Goal: Information Seeking & Learning: Learn about a topic

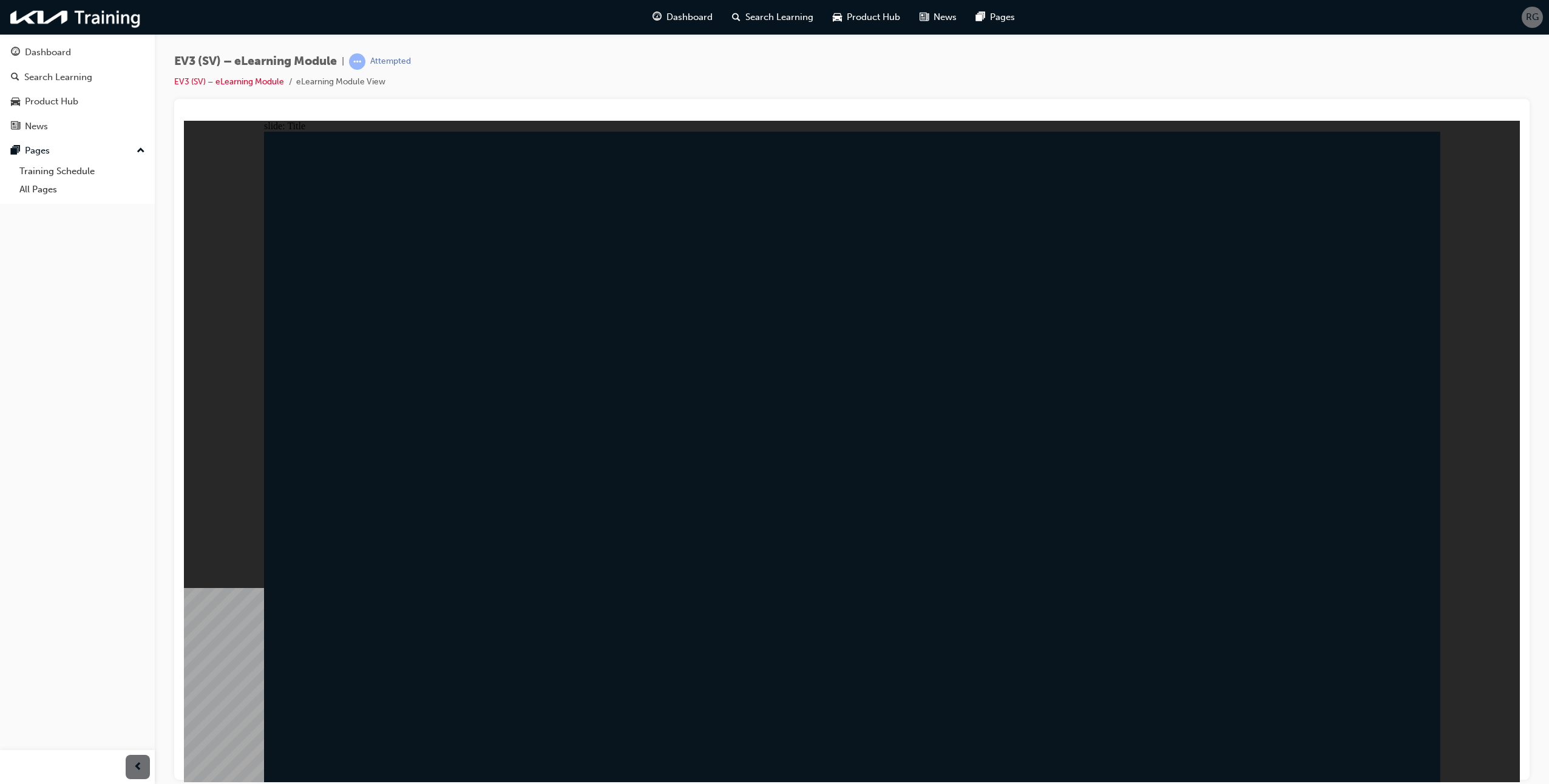
drag, startPoint x: 327, startPoint y: 367, endPoint x: 503, endPoint y: 369, distance: 176.0
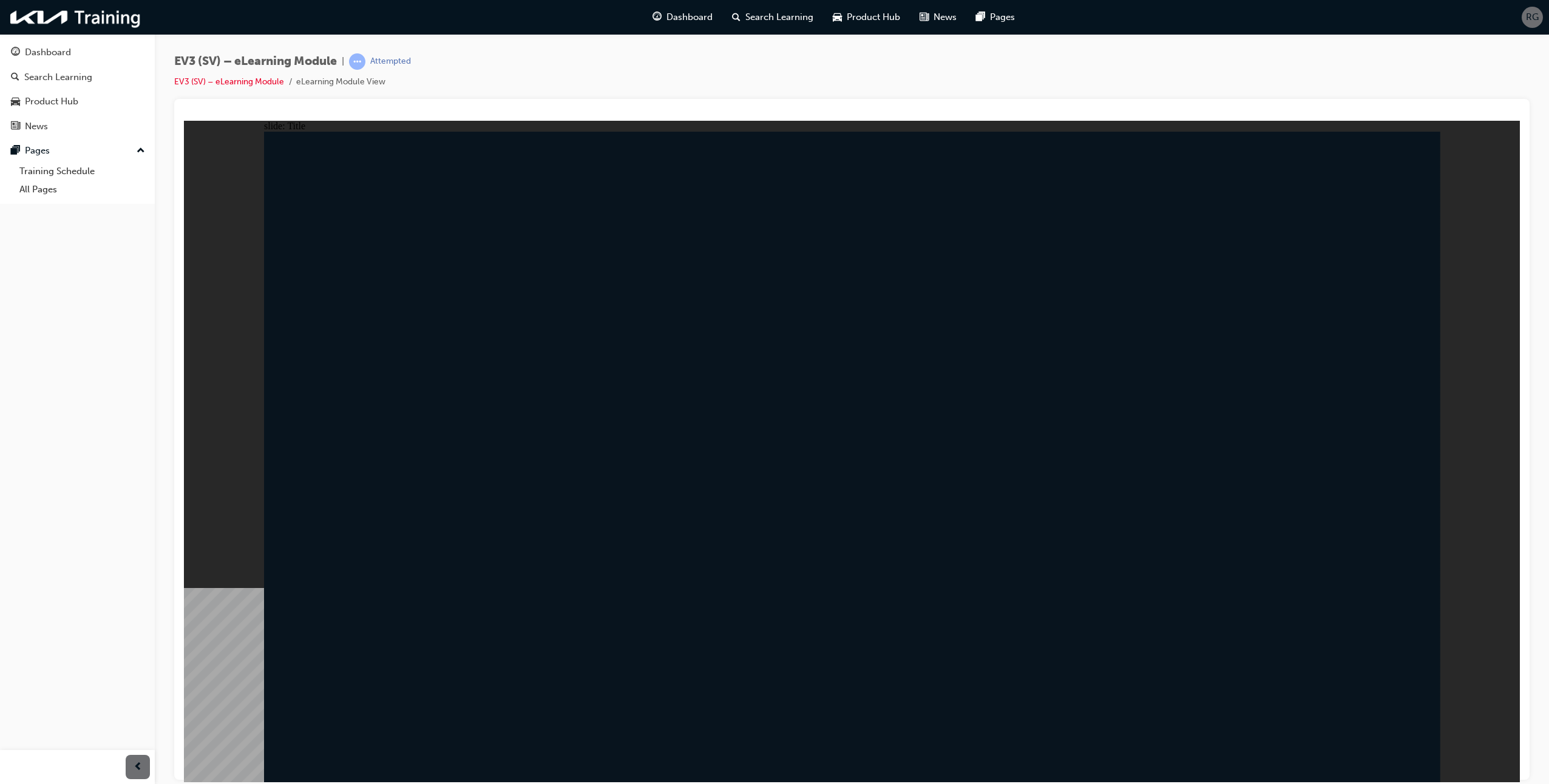
radio input "true"
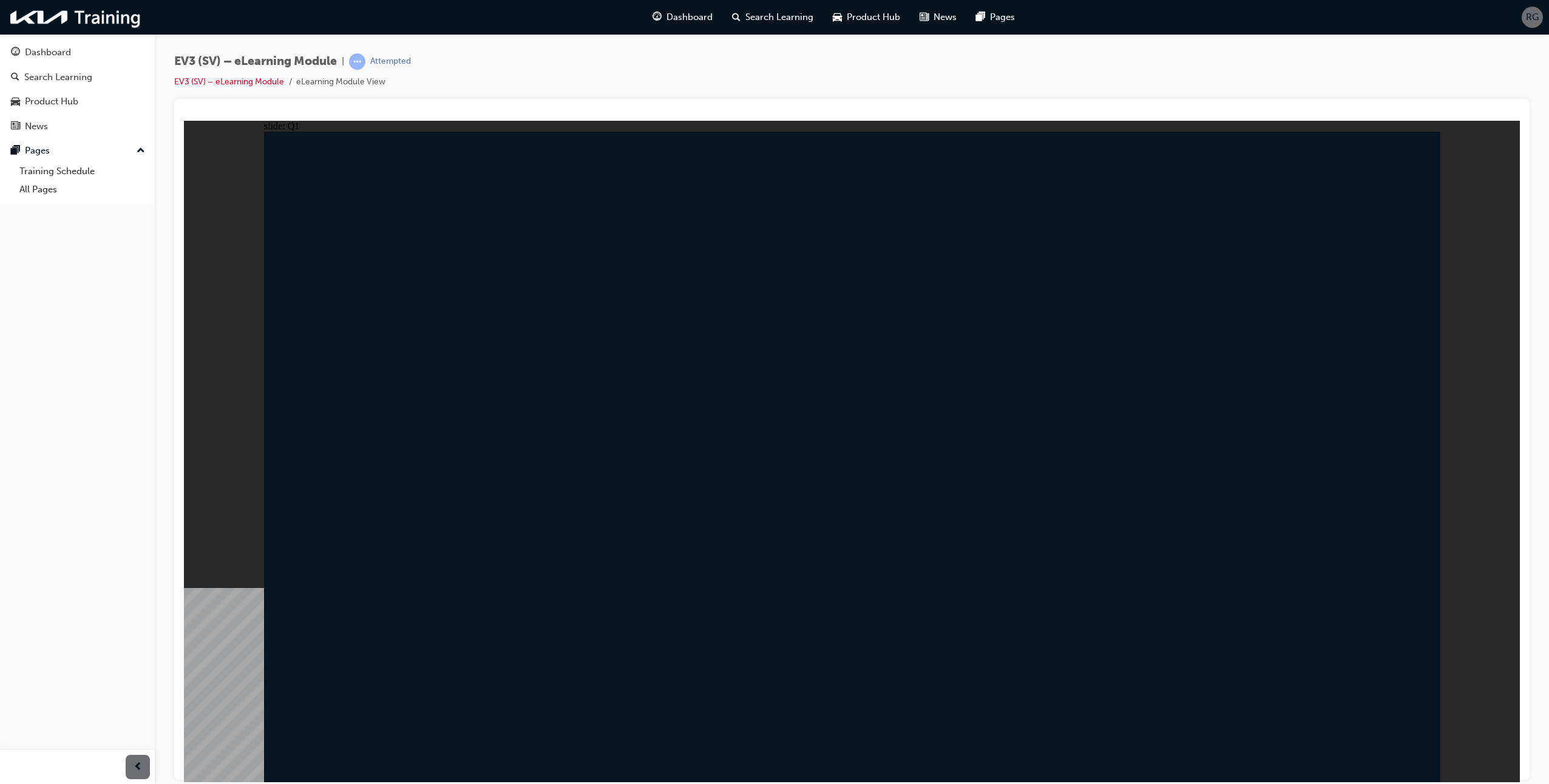
radio input "true"
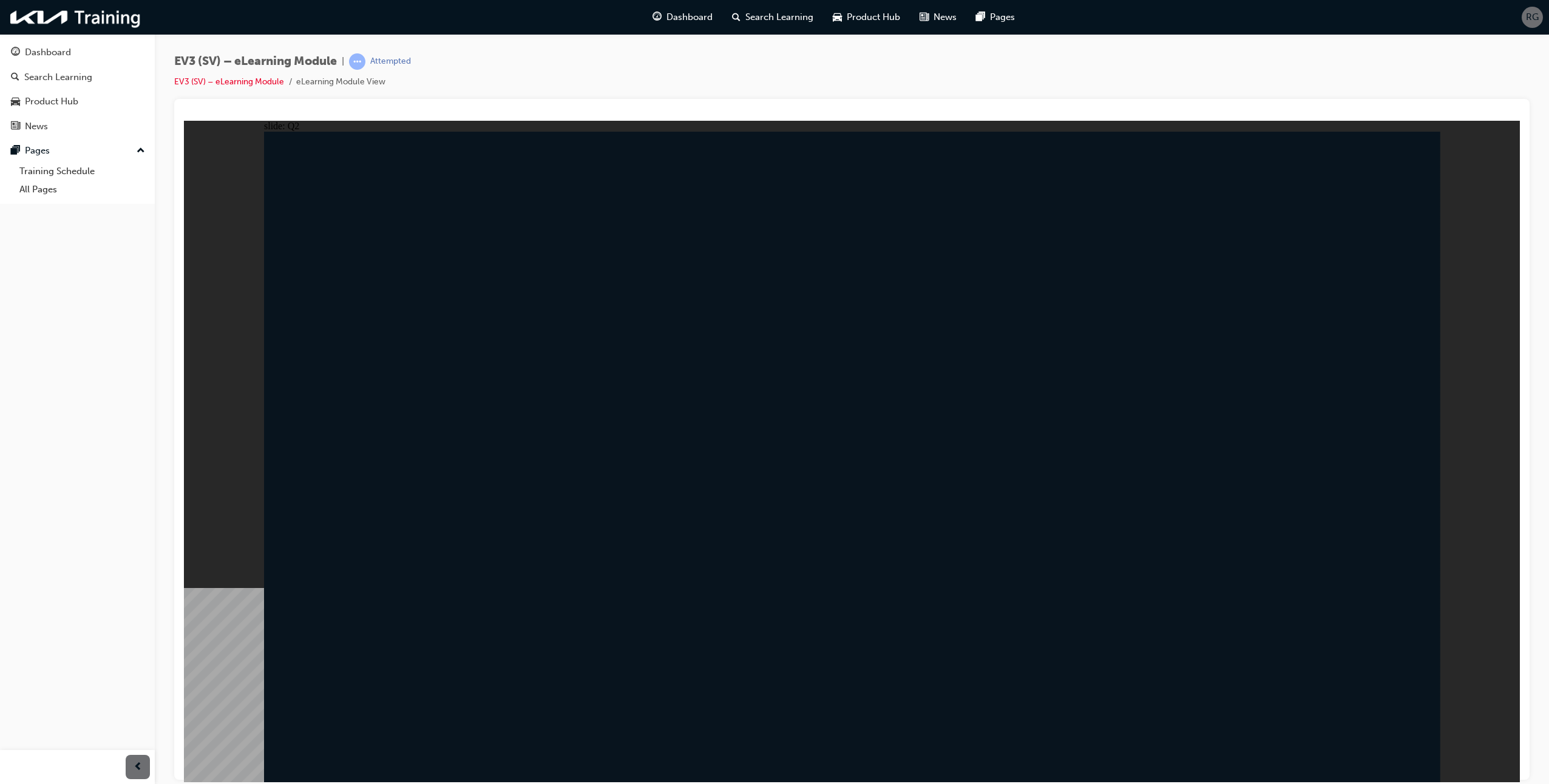
radio input "true"
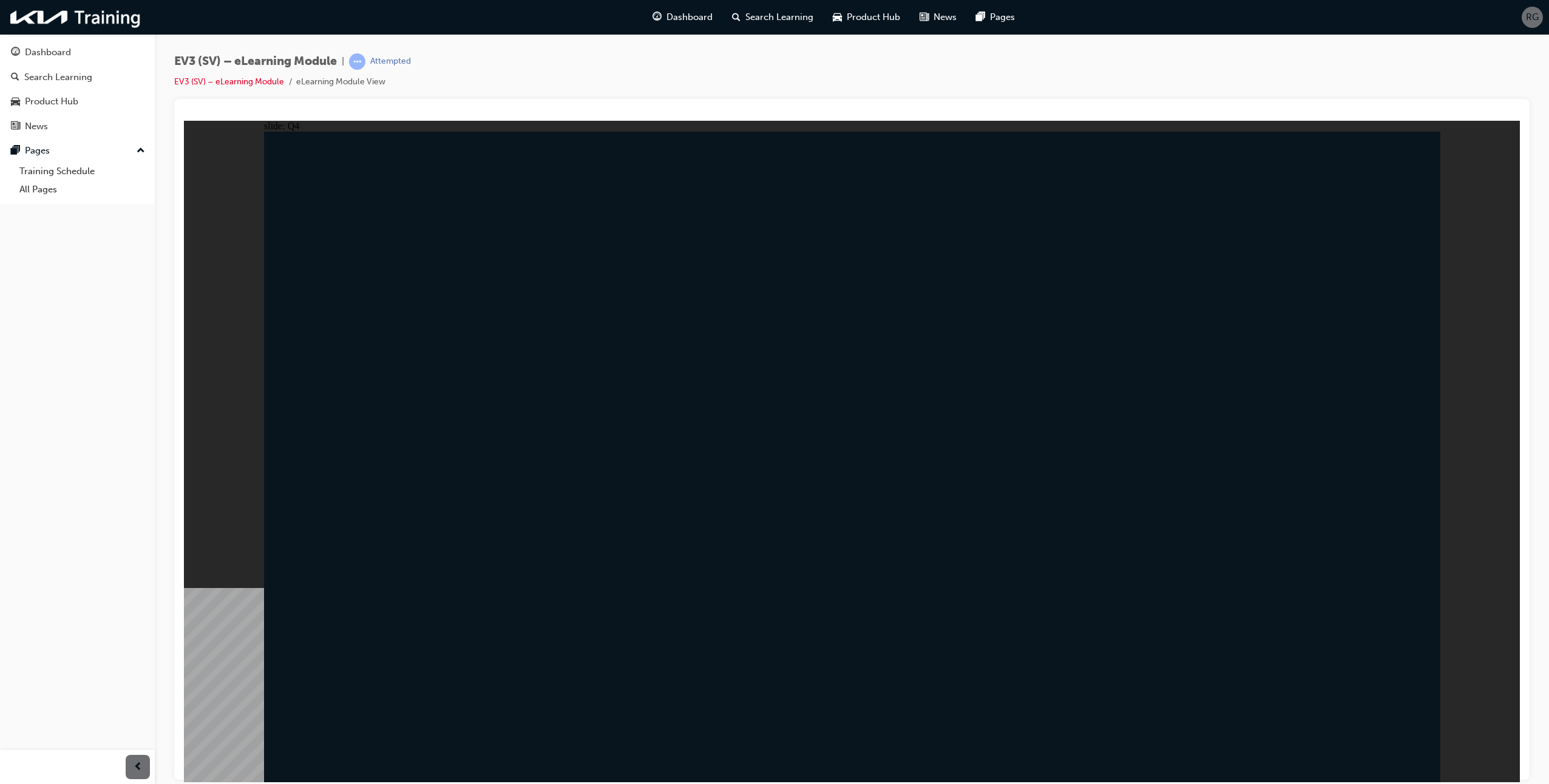
radio input "true"
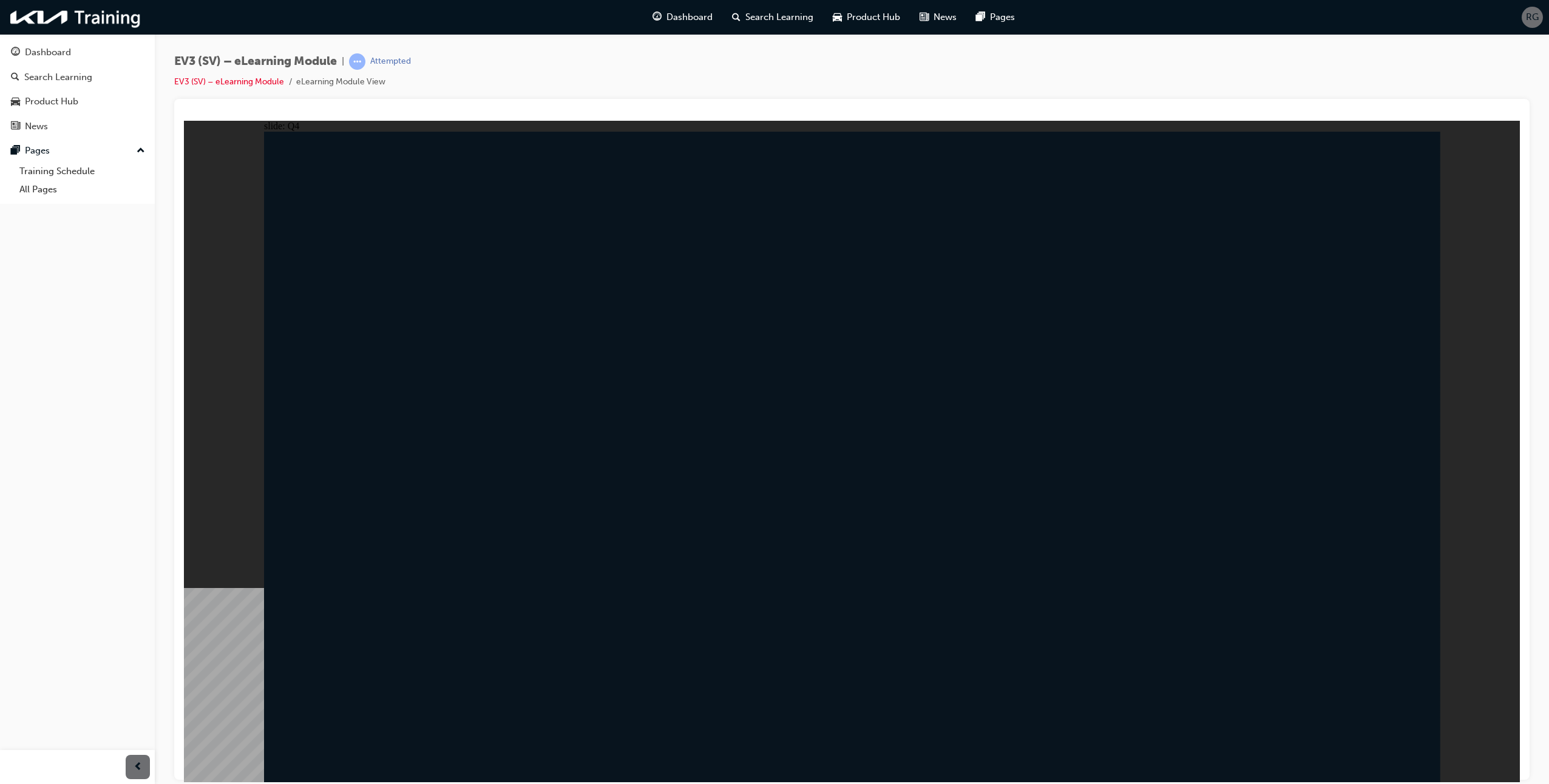
radio input "false"
radio input "true"
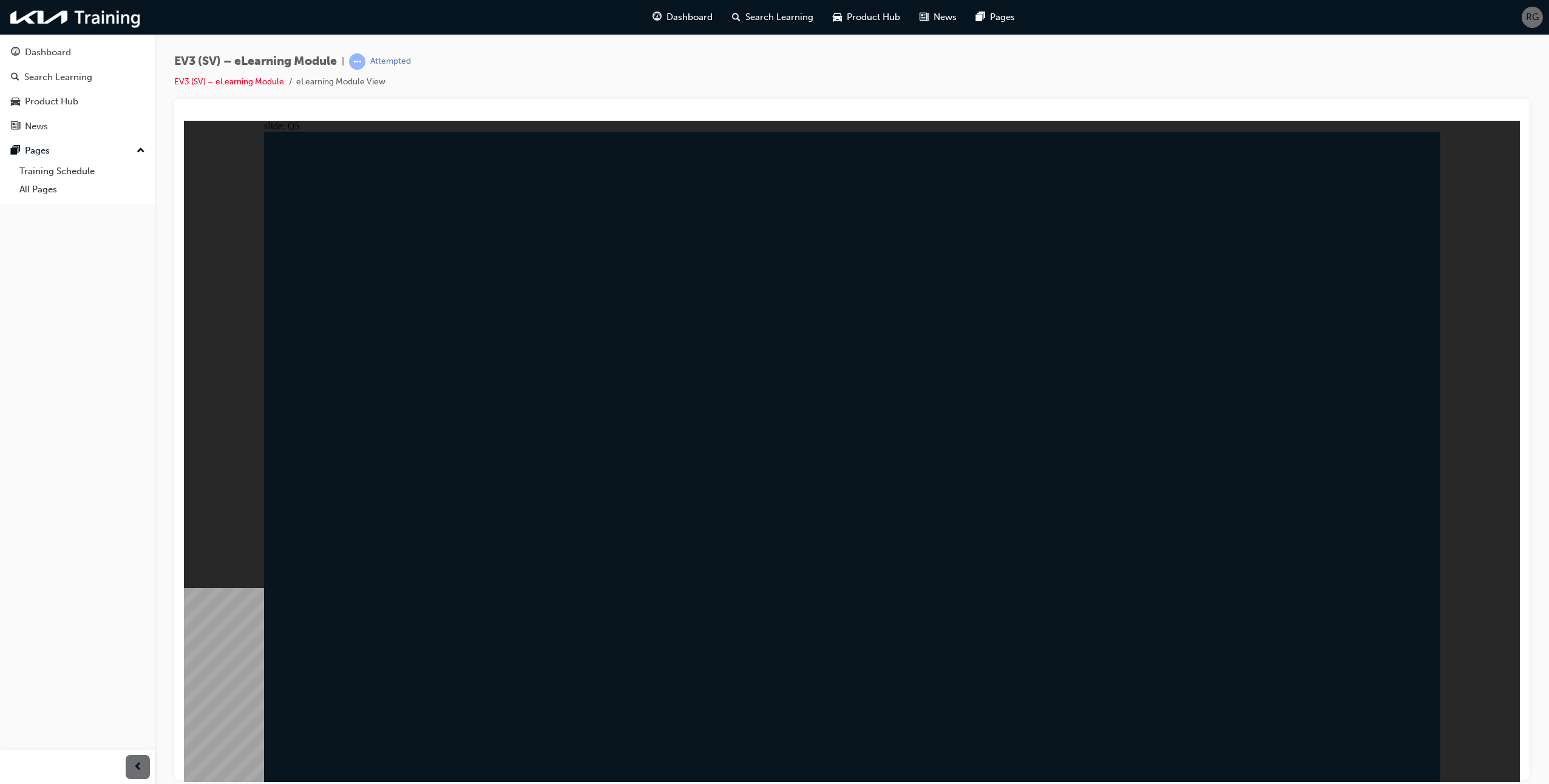
radio input "true"
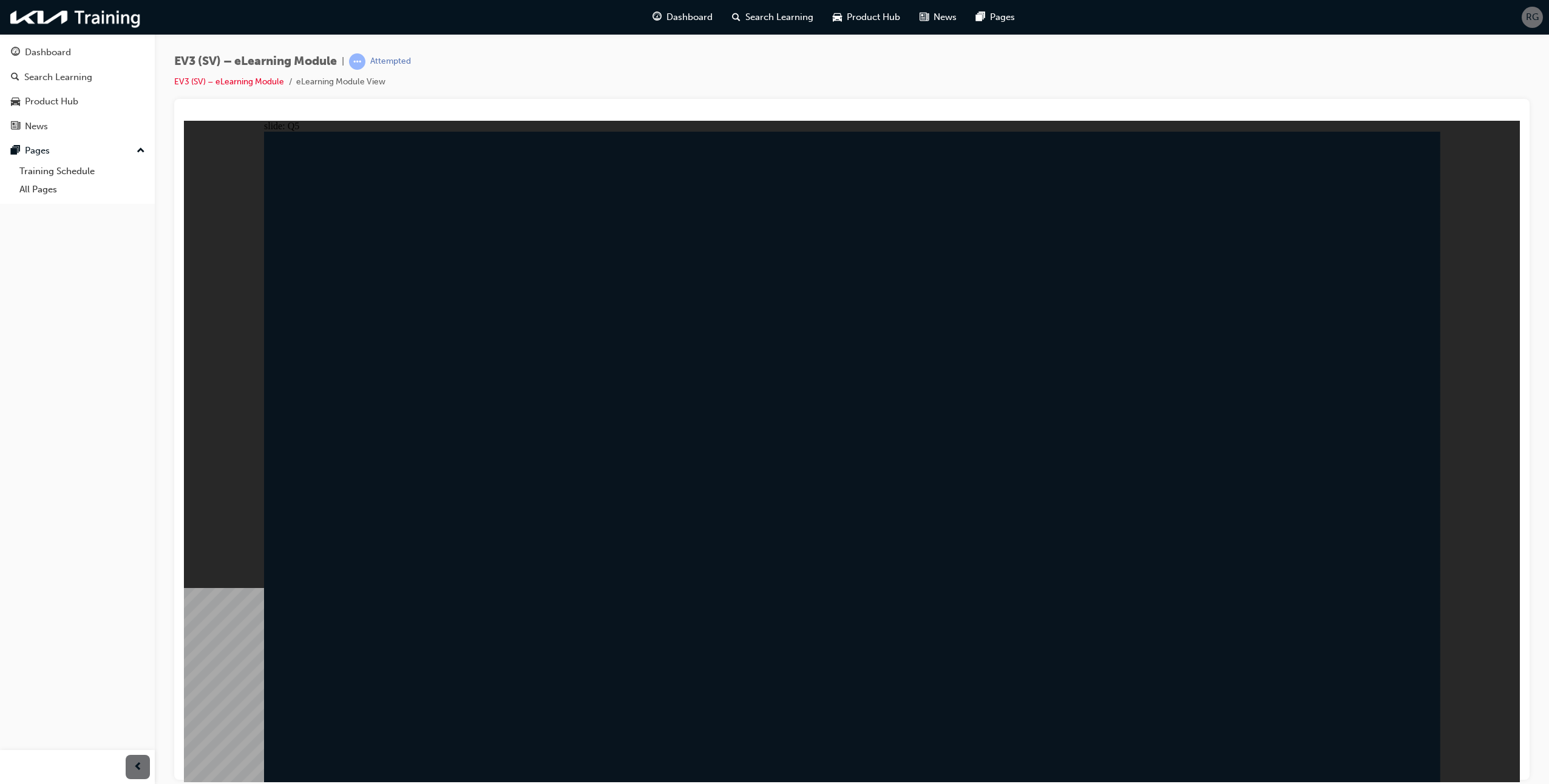
radio input "true"
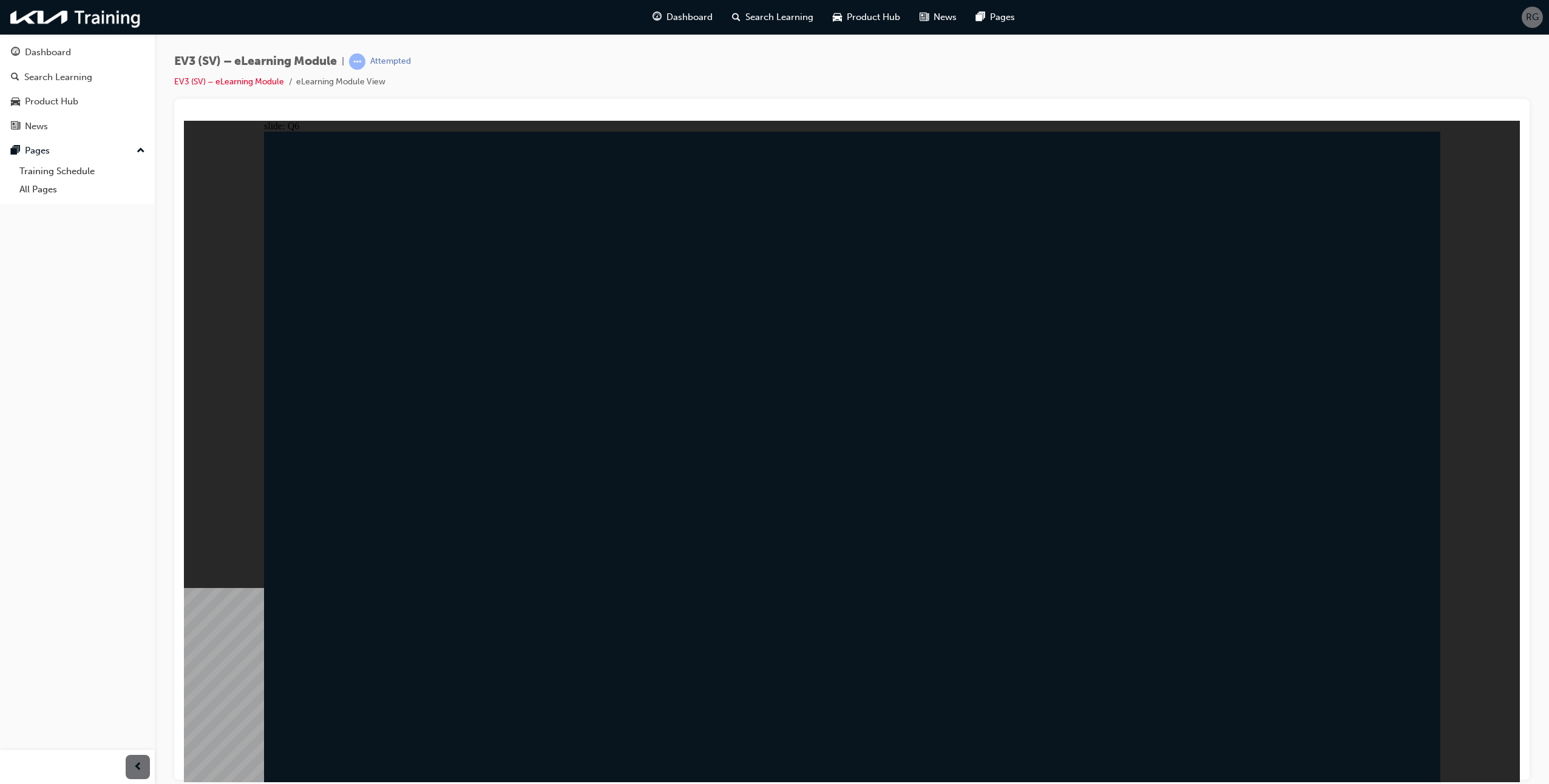
radio input "true"
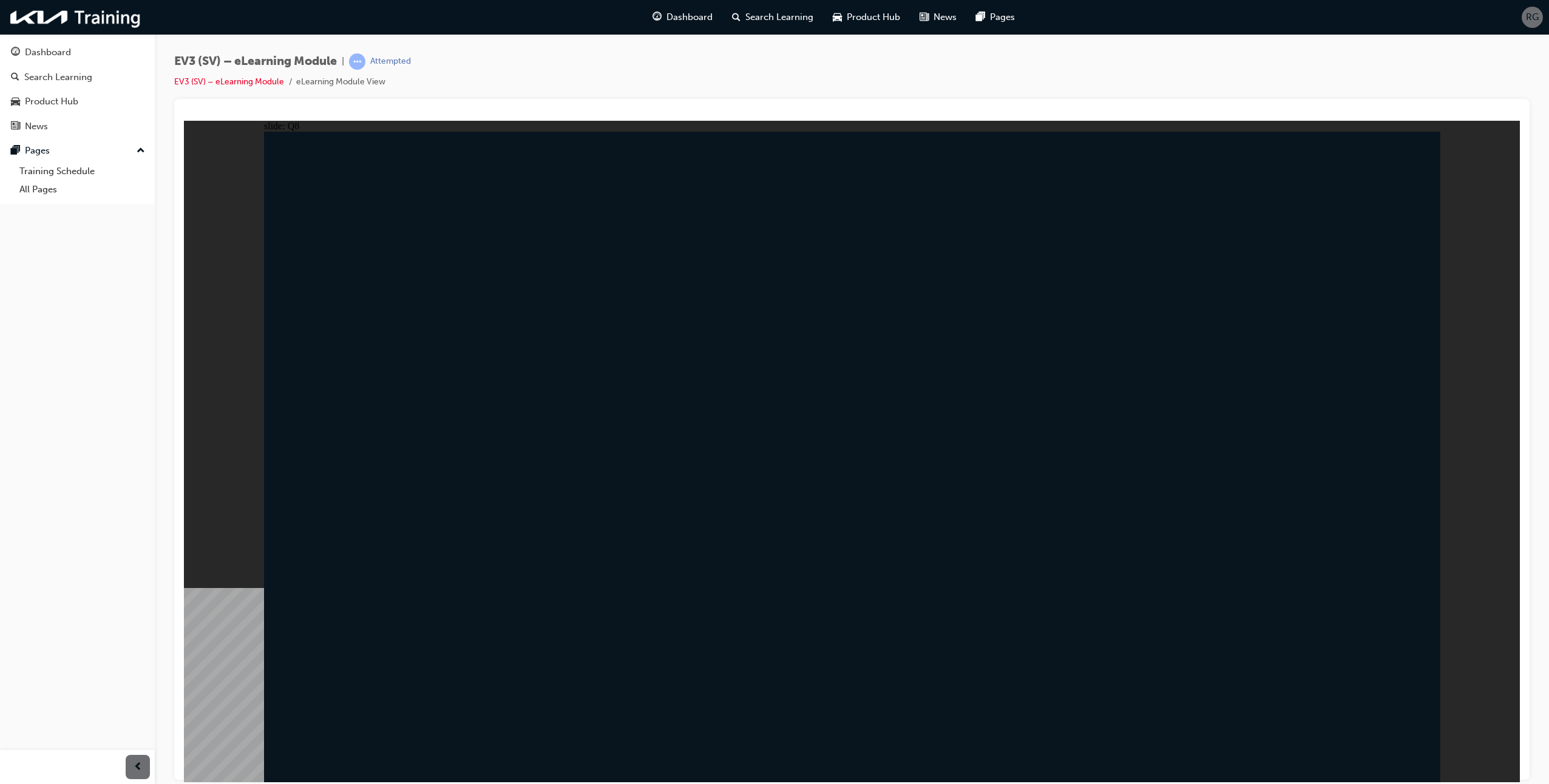
radio input "true"
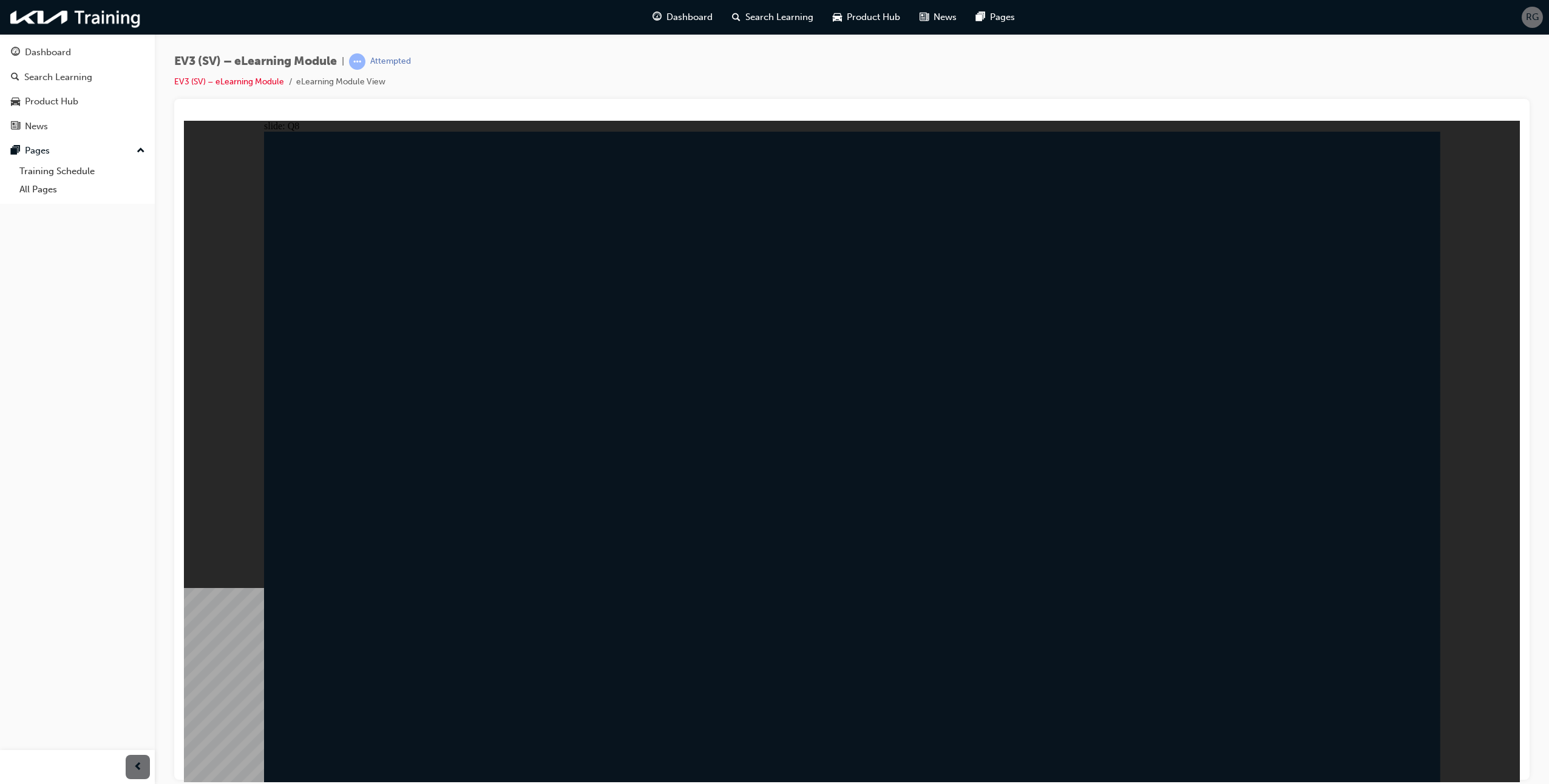
radio input "true"
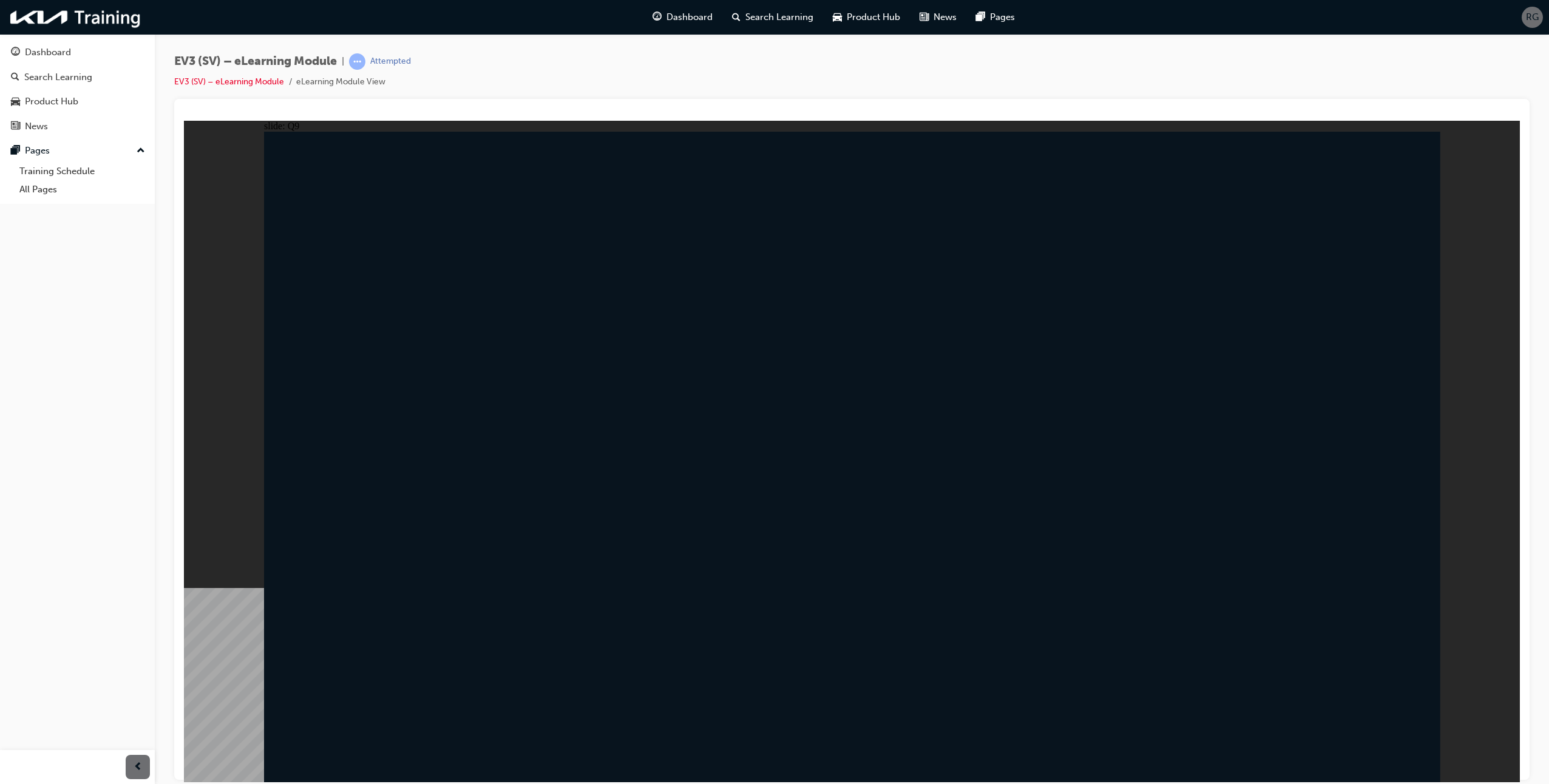
radio input "true"
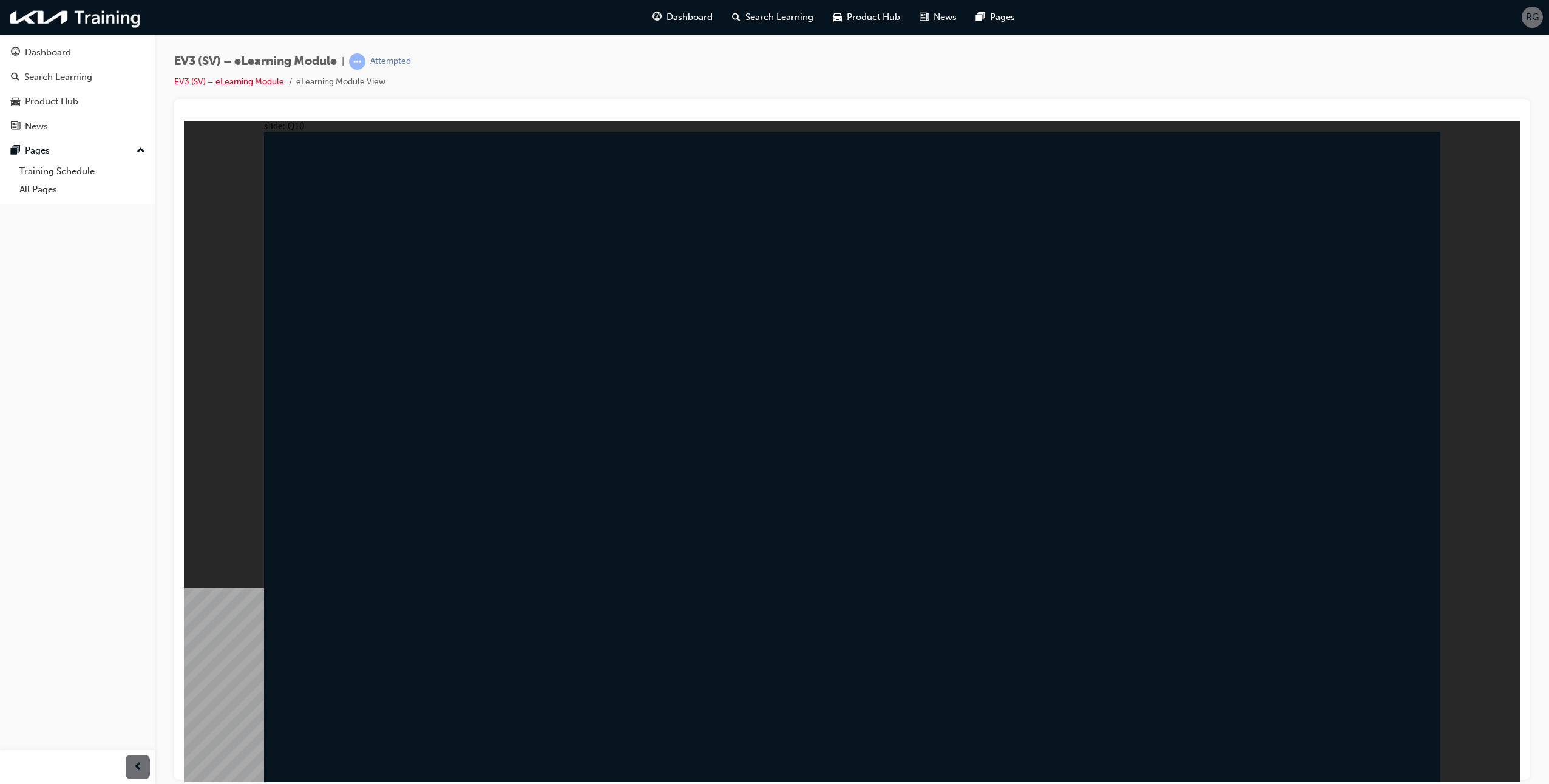
click at [42, 53] on div "Dashboard" at bounding box center [48, 53] width 46 height 14
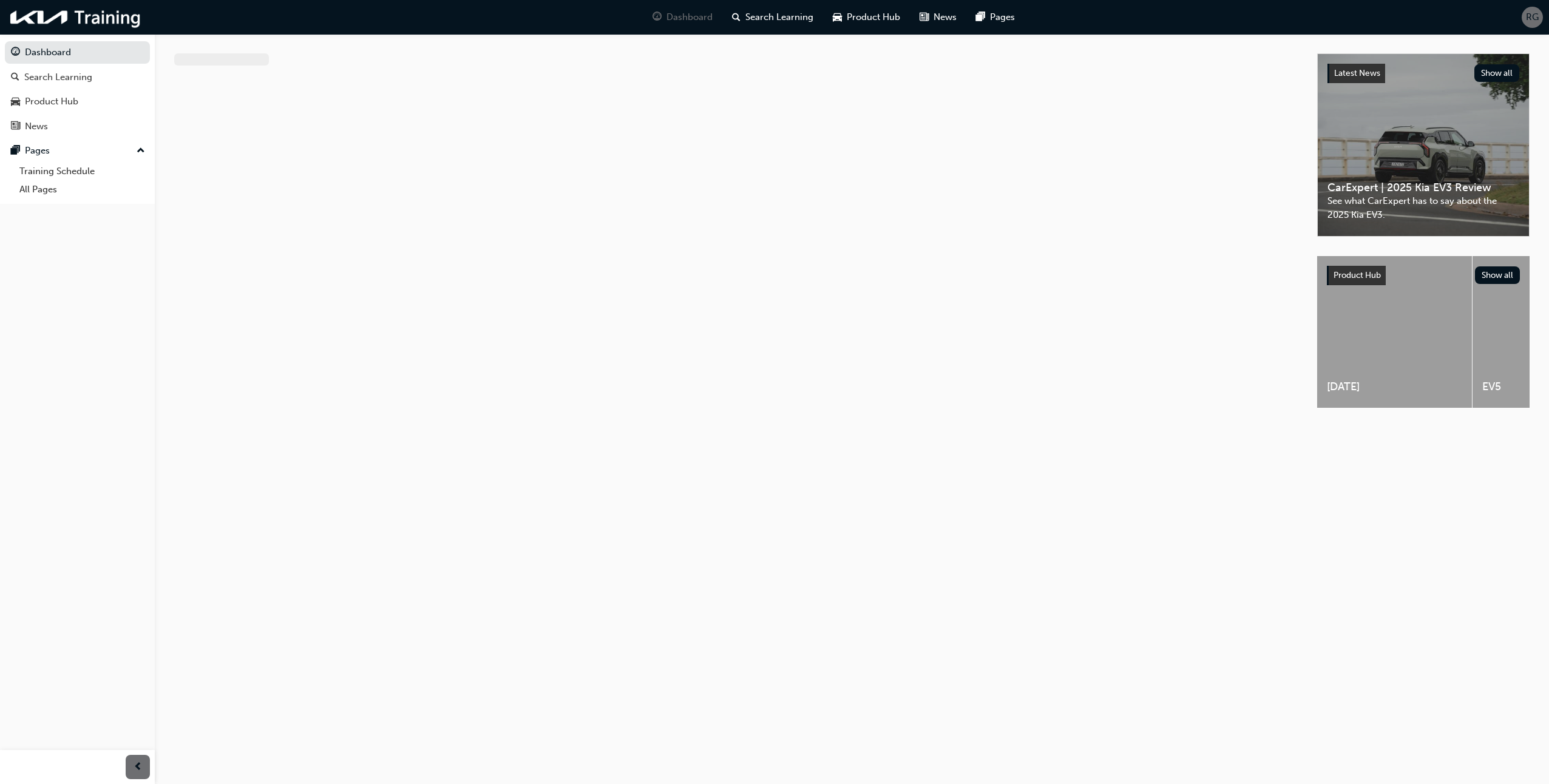
click at [620, 395] on div at bounding box center [745, 241] width 1143 height 376
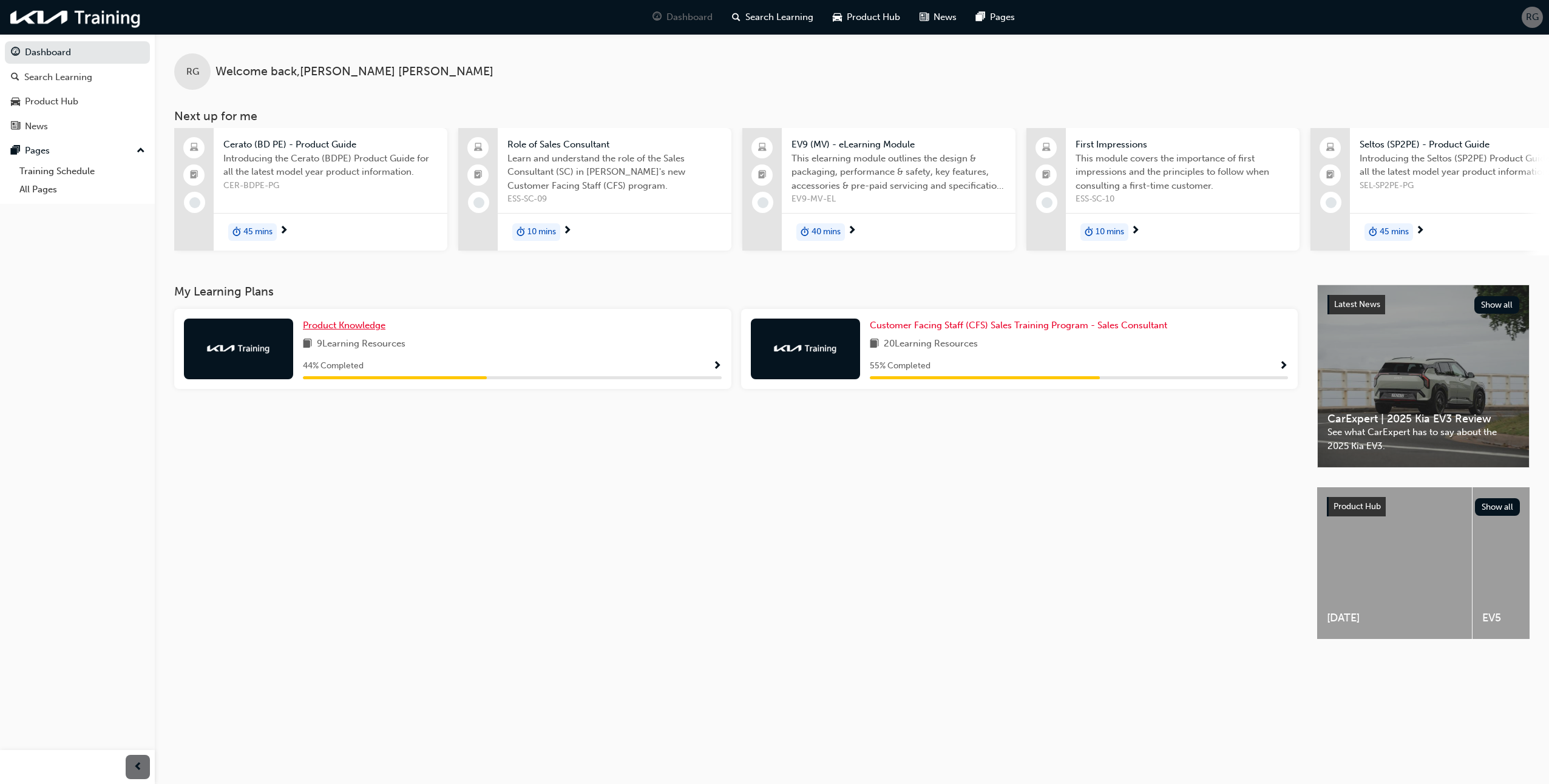
click at [354, 331] on span "Product Knowledge" at bounding box center [344, 326] width 83 height 11
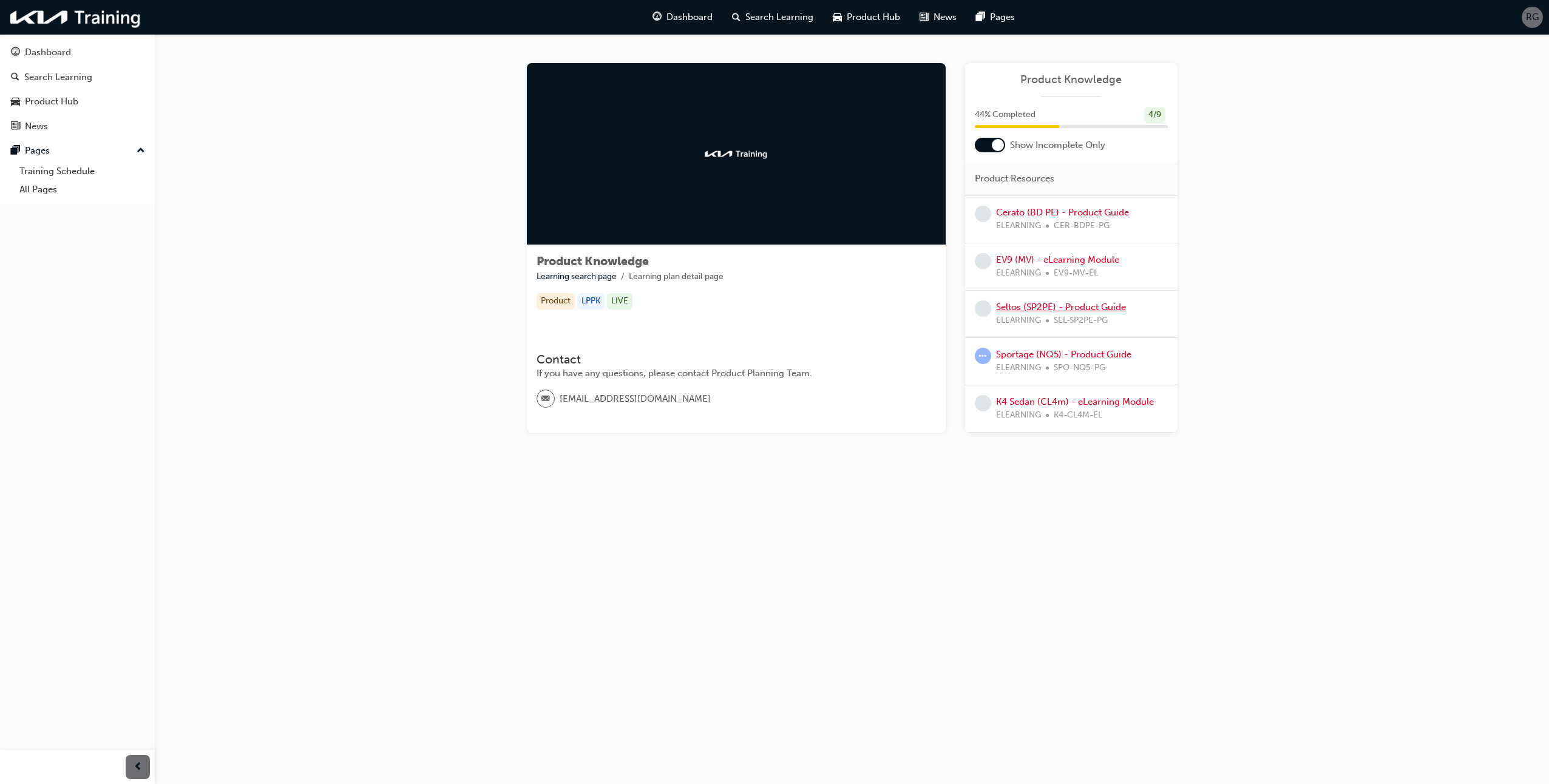
click at [1026, 308] on link "Seltos (SP2PE) - Product Guide" at bounding box center [1061, 307] width 130 height 11
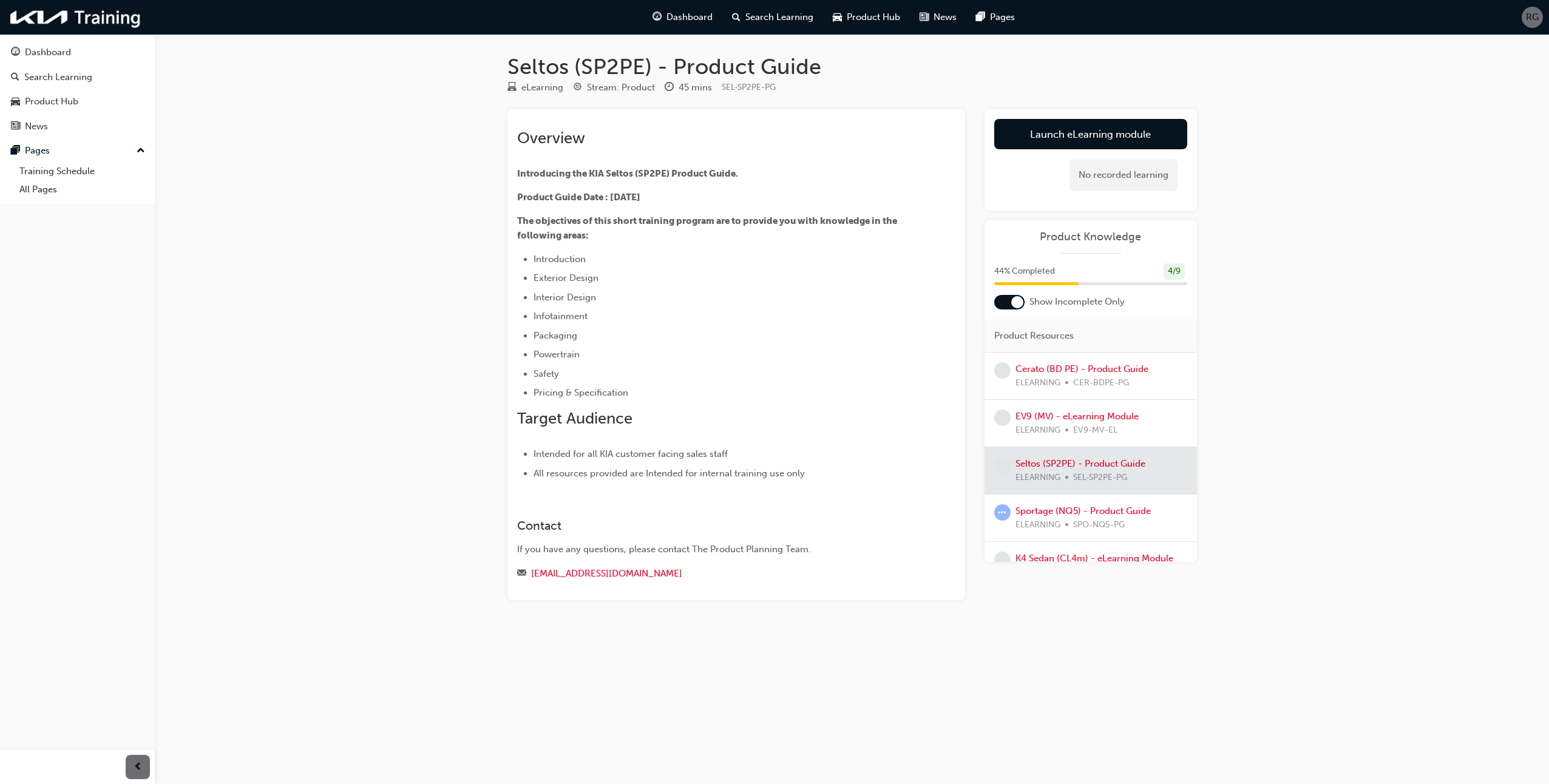
drag, startPoint x: 738, startPoint y: 356, endPoint x: 692, endPoint y: 334, distance: 51.0
click at [692, 334] on li "Packaging" at bounding box center [723, 335] width 378 height 15
click at [1090, 129] on link "Launch eLearning module" at bounding box center [1091, 133] width 193 height 30
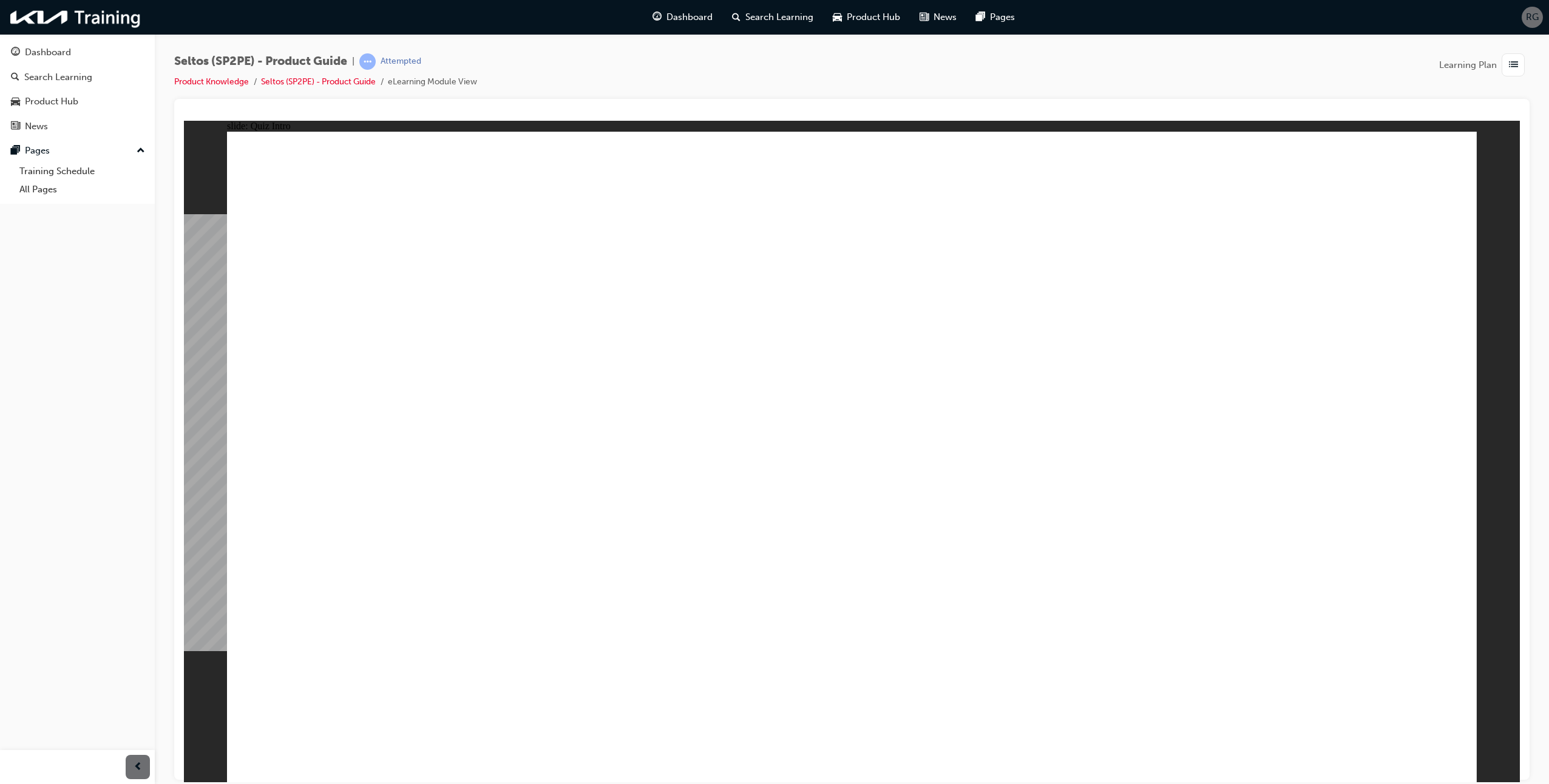
click at [325, 80] on link "Seltos (SP2PE) - Product Guide" at bounding box center [318, 82] width 115 height 11
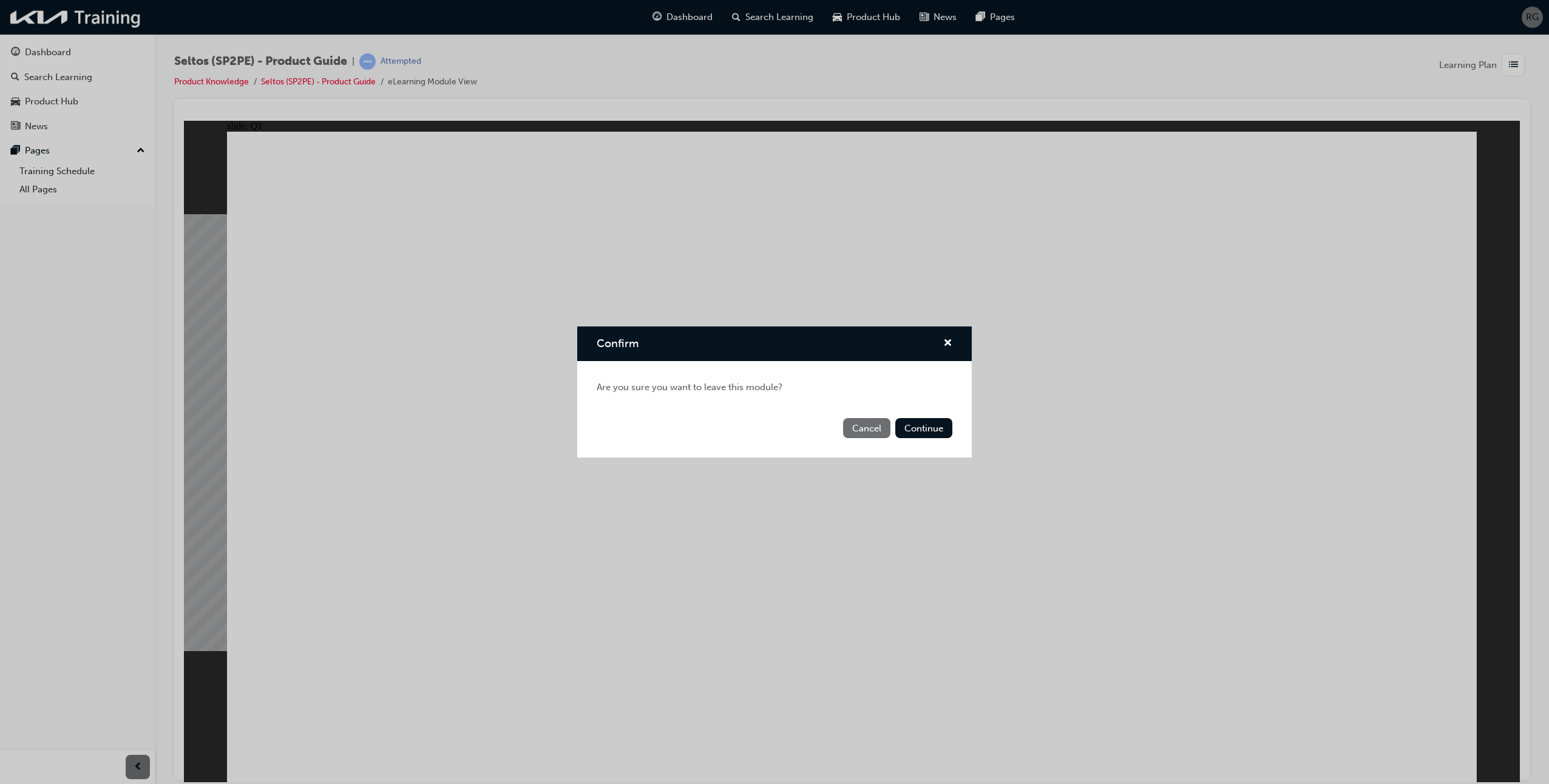
click at [865, 429] on button "Cancel" at bounding box center [867, 428] width 48 height 20
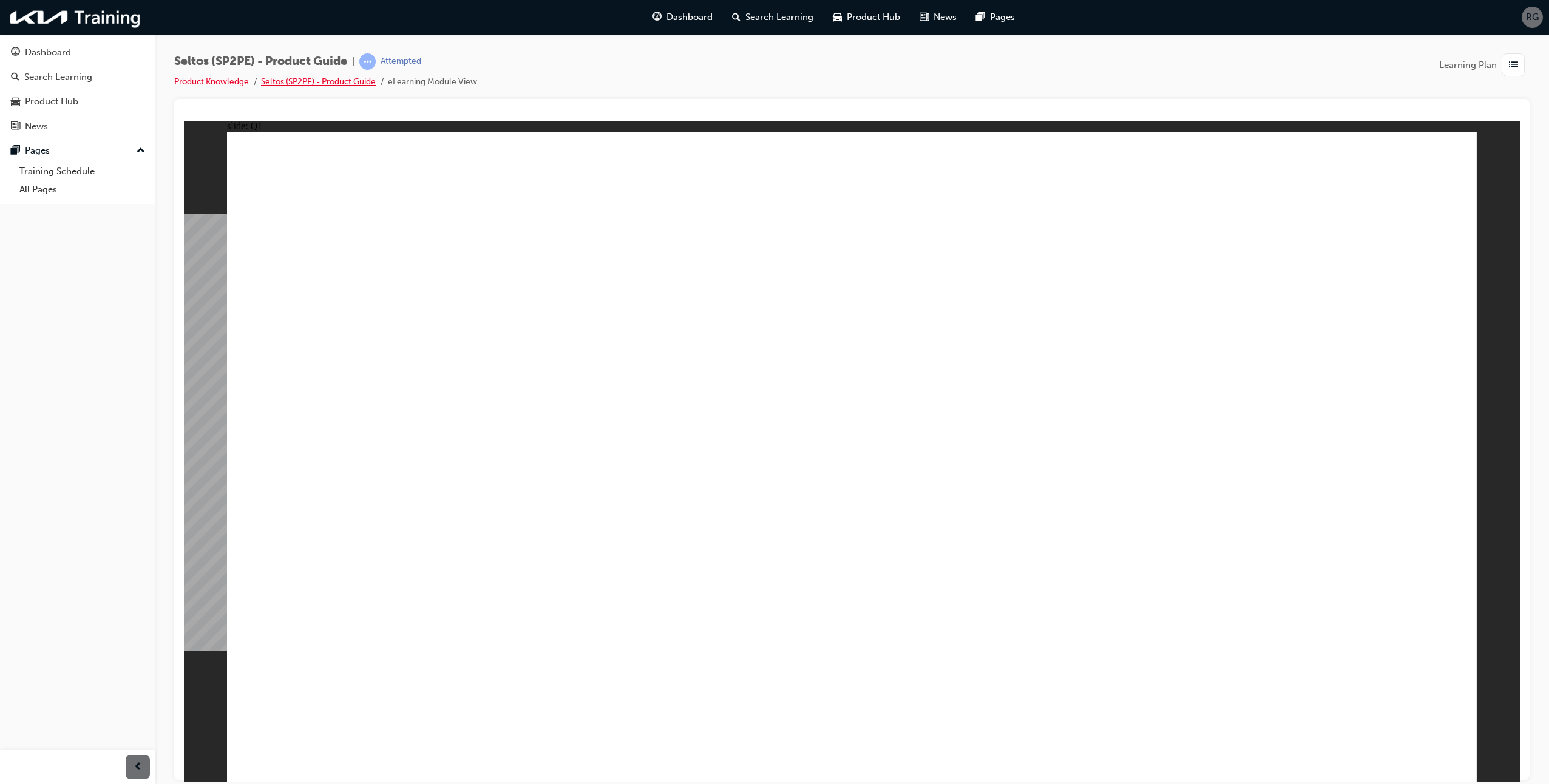
click at [297, 81] on link "Seltos (SP2PE) - Product Guide" at bounding box center [318, 82] width 115 height 11
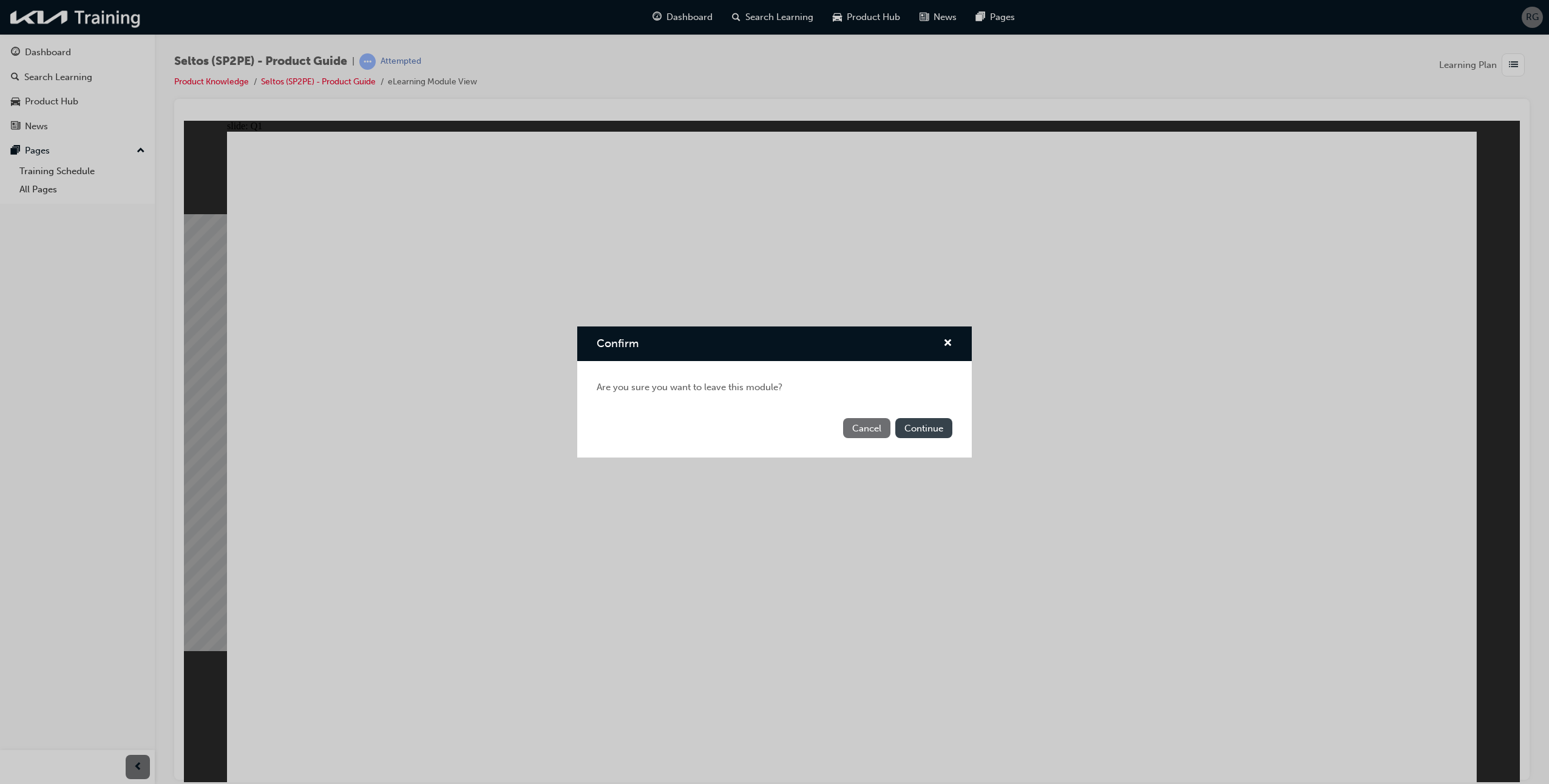
click at [925, 434] on button "Continue" at bounding box center [923, 428] width 57 height 20
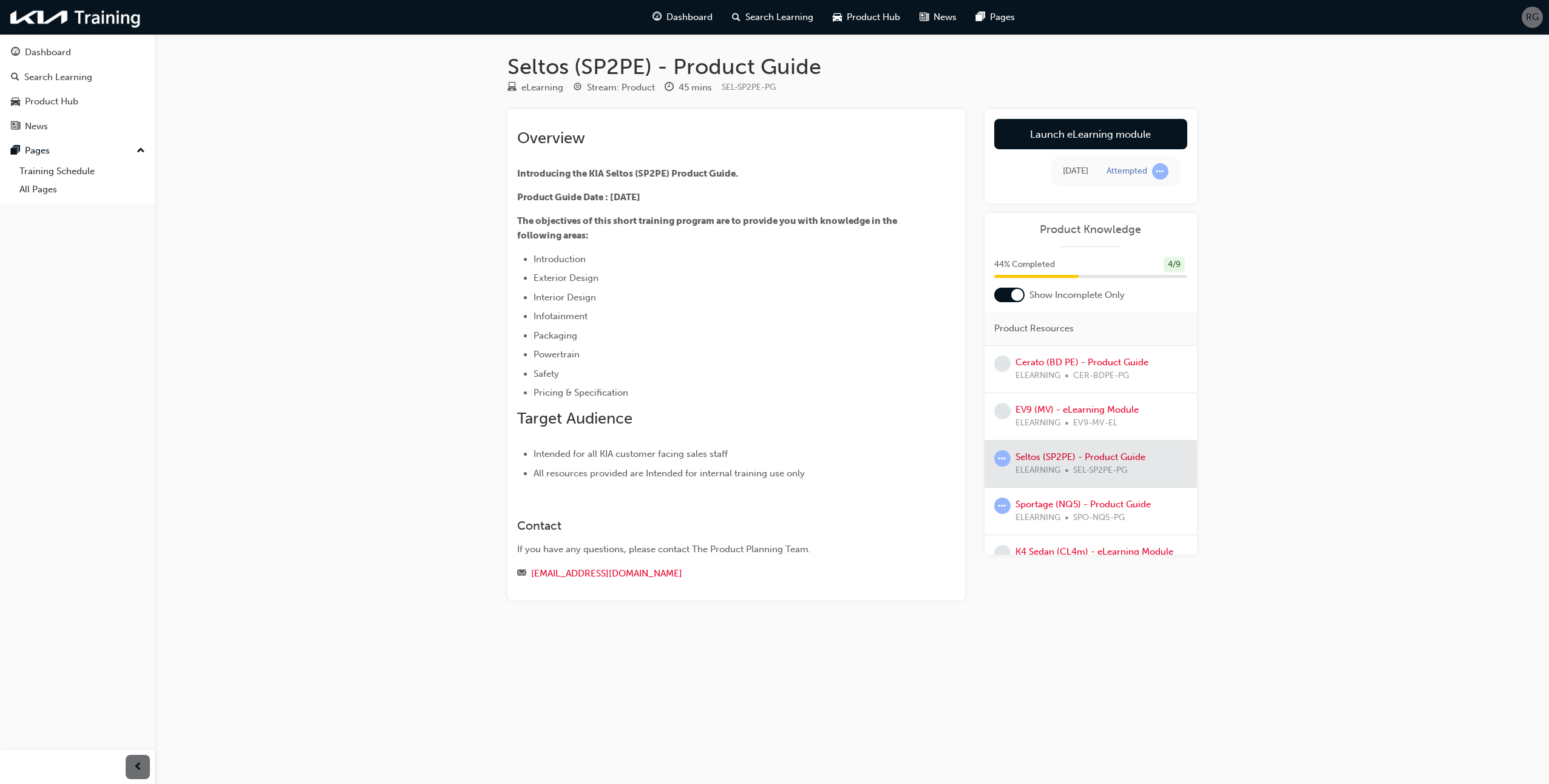
click at [1019, 454] on div at bounding box center [1091, 464] width 213 height 47
click at [1074, 133] on link "Launch eLearning module" at bounding box center [1091, 133] width 193 height 30
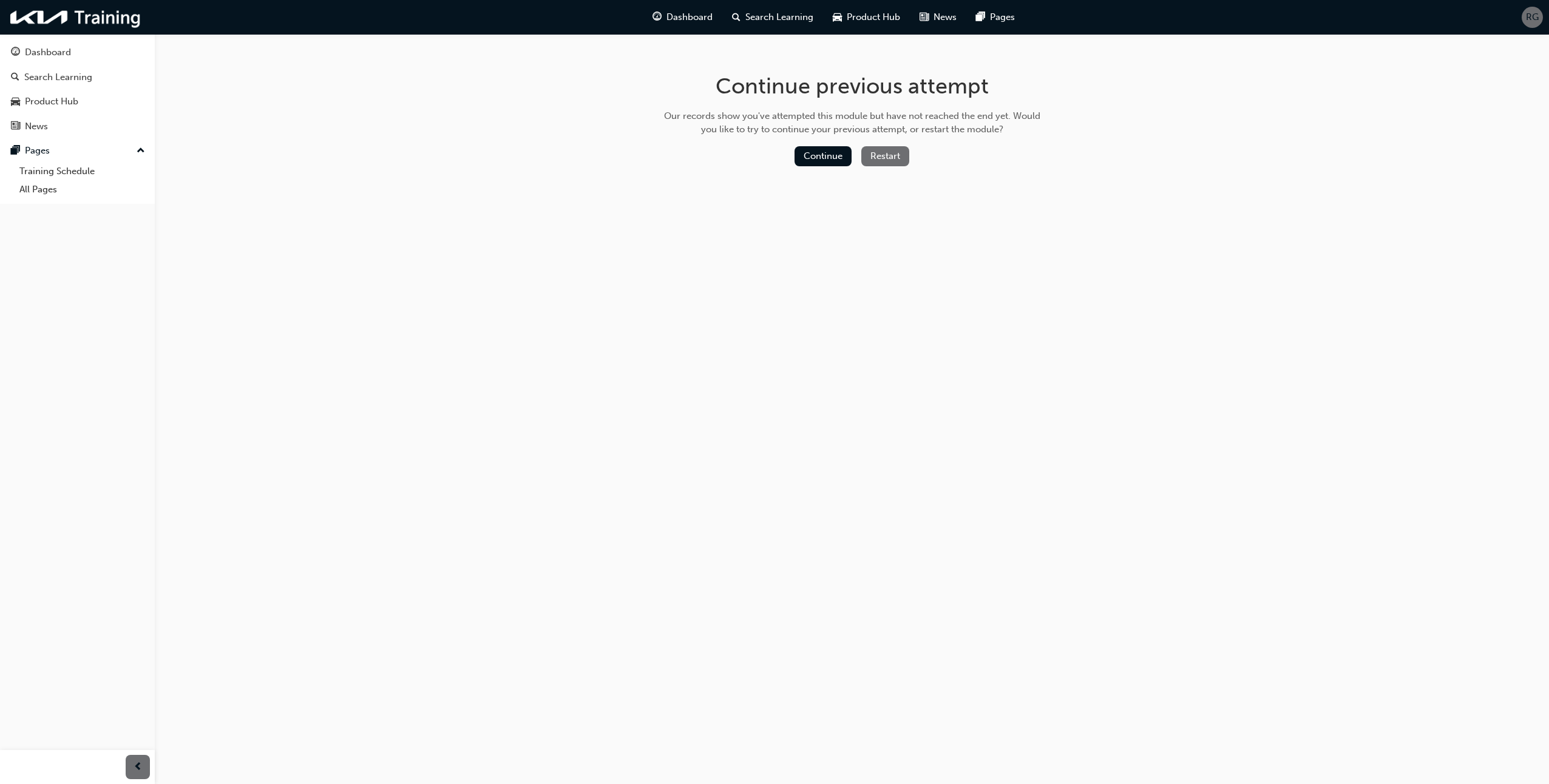
click at [874, 154] on button "Restart" at bounding box center [885, 156] width 48 height 20
